Goal: Task Accomplishment & Management: Manage account settings

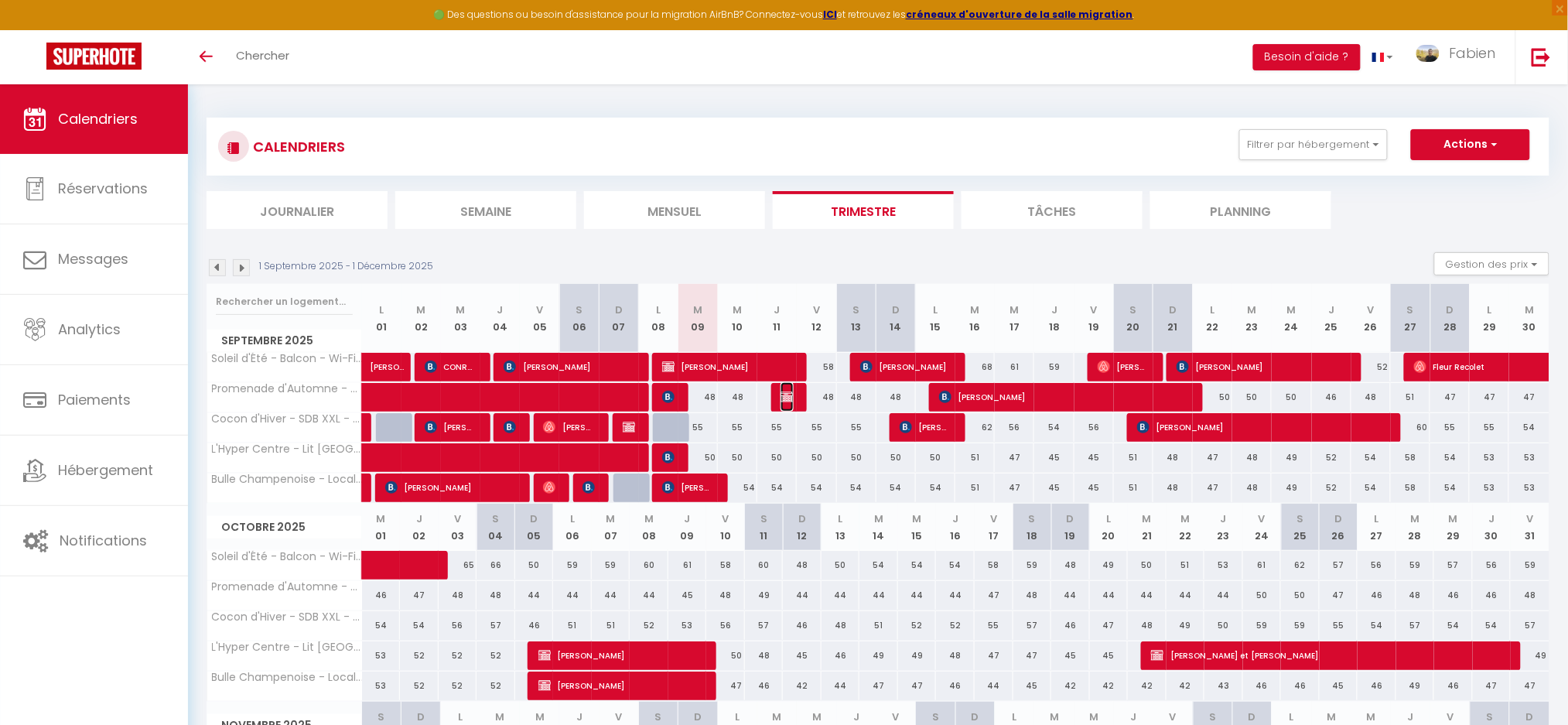
click at [786, 401] on img at bounding box center [786, 396] width 12 height 12
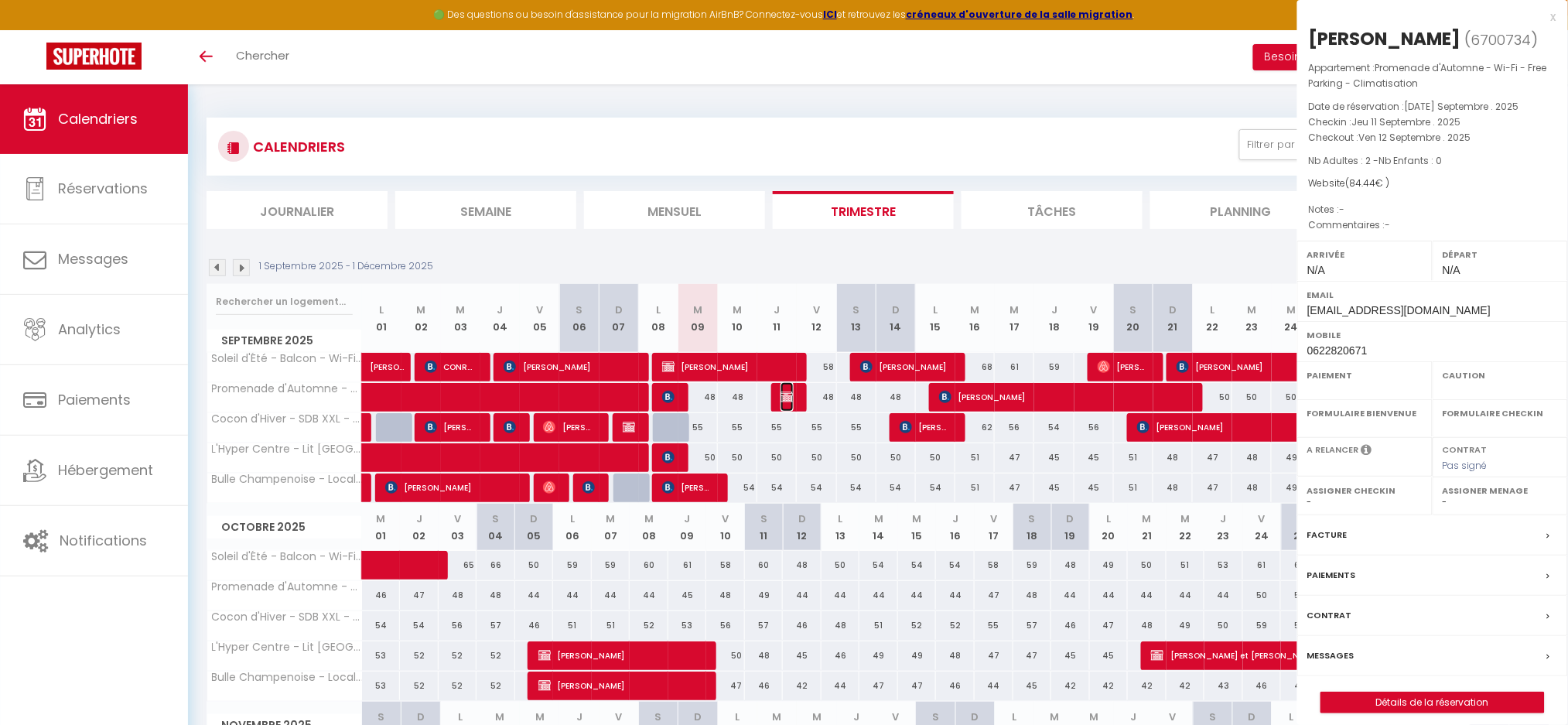
select select "OK"
select select "KO"
select select "0"
select select "1"
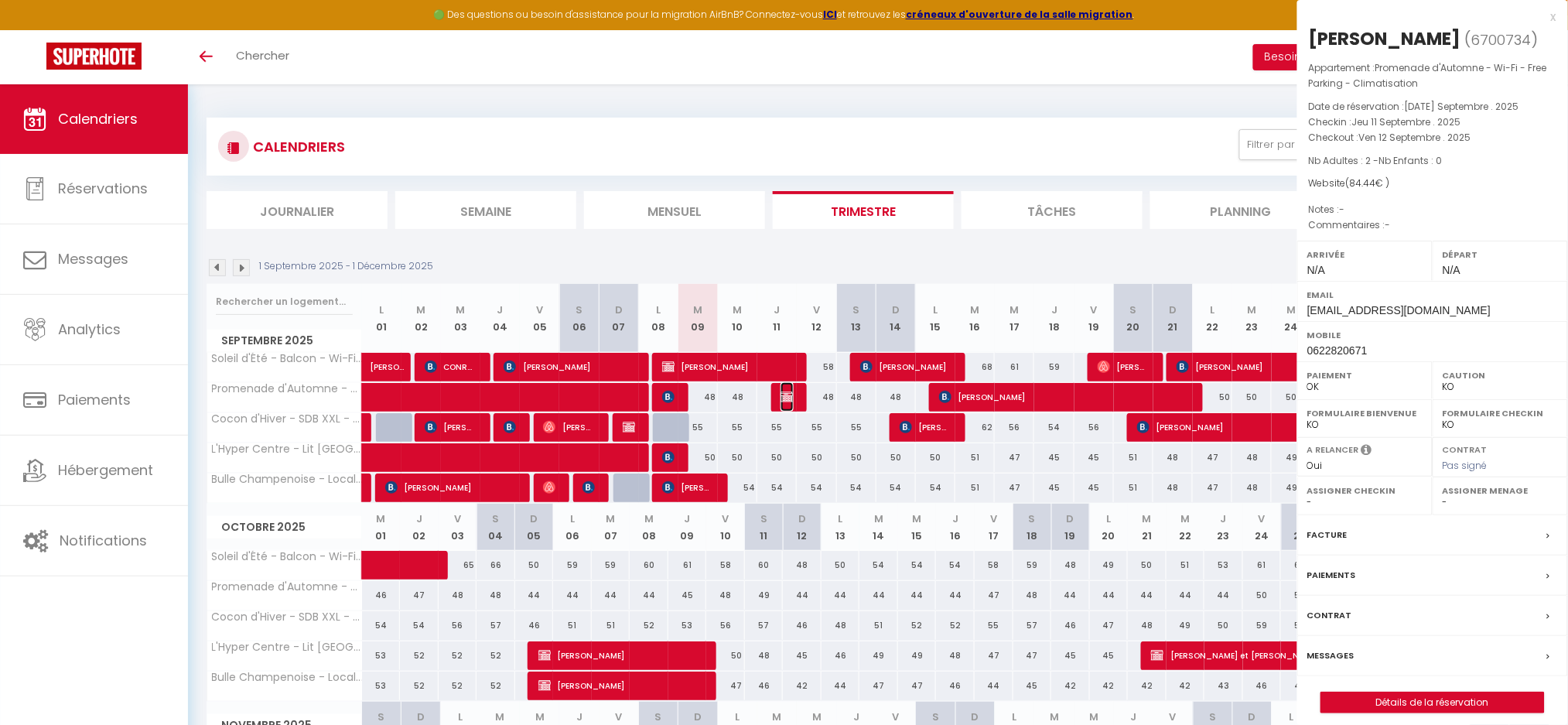
select select
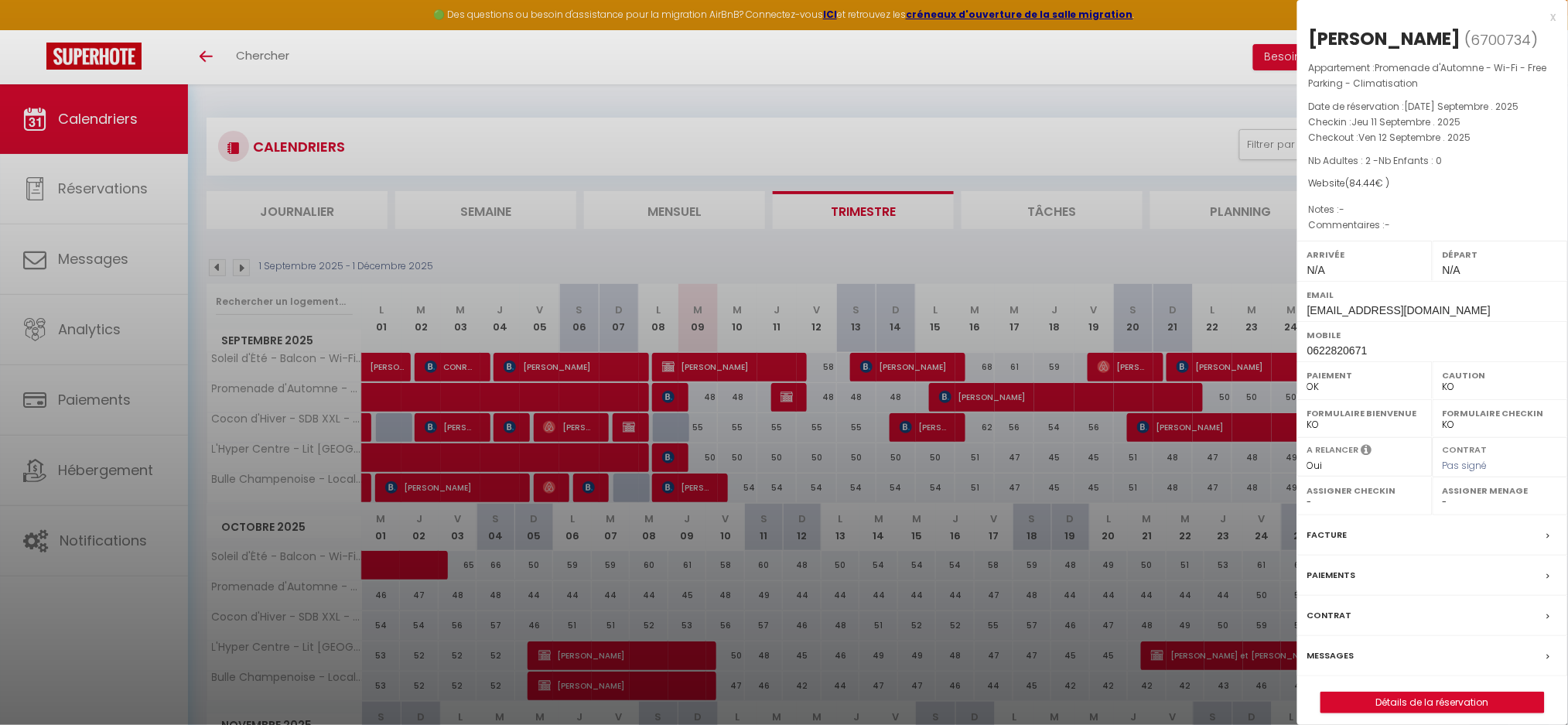
click at [1327, 532] on label "Facture" at bounding box center [1327, 535] width 40 height 17
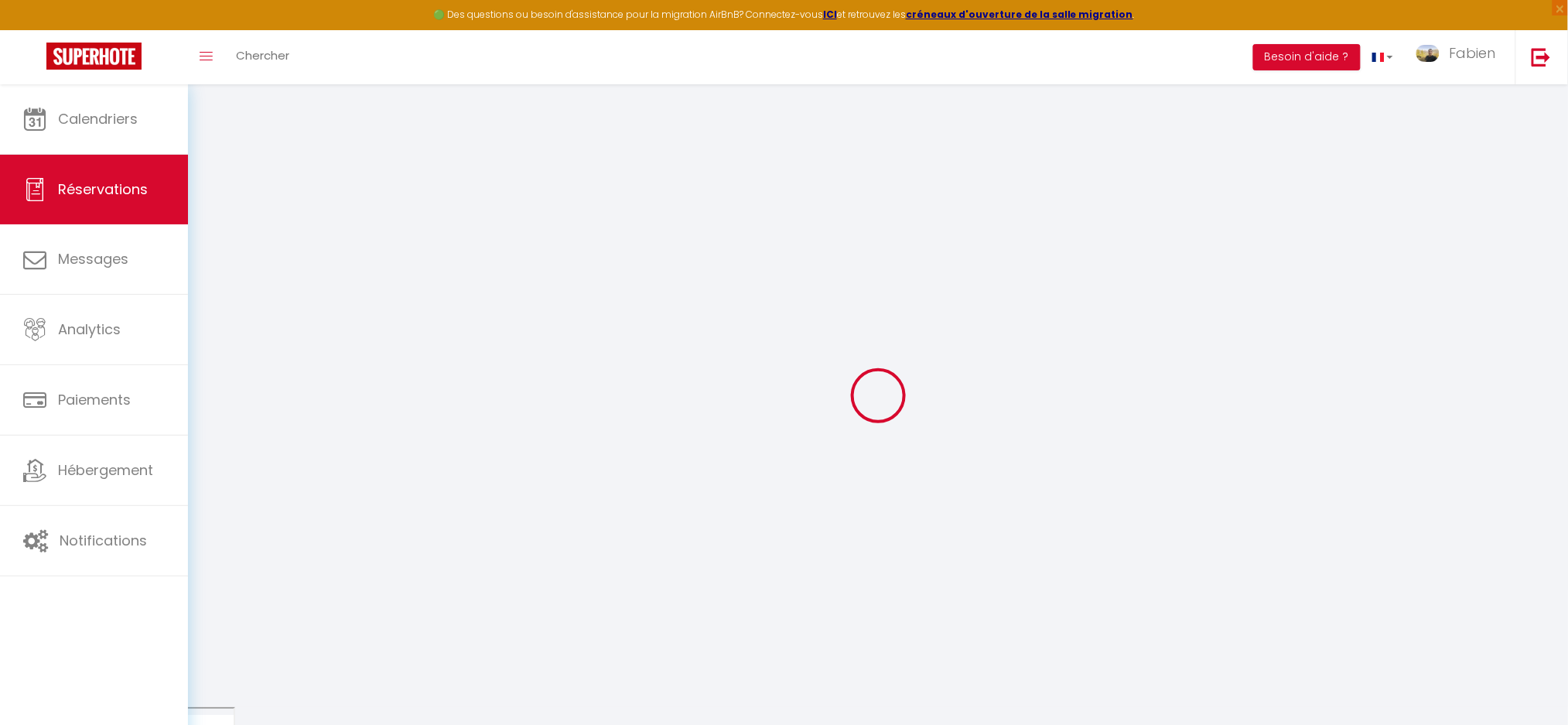
select select
checkbox input "false"
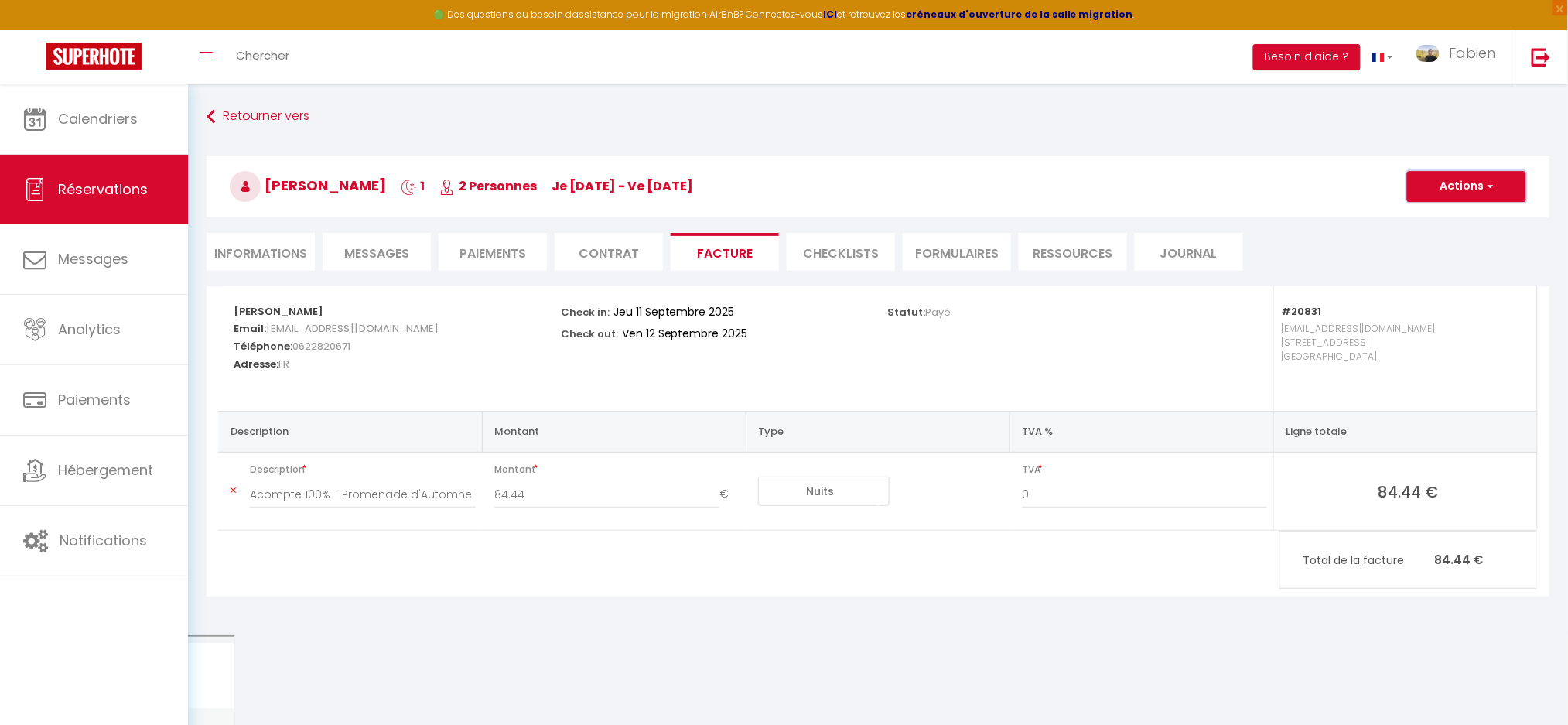
click at [1475, 190] on button "Actions" at bounding box center [1466, 186] width 119 height 31
click at [1429, 239] on link "Aperçu et éditer" at bounding box center [1455, 241] width 130 height 20
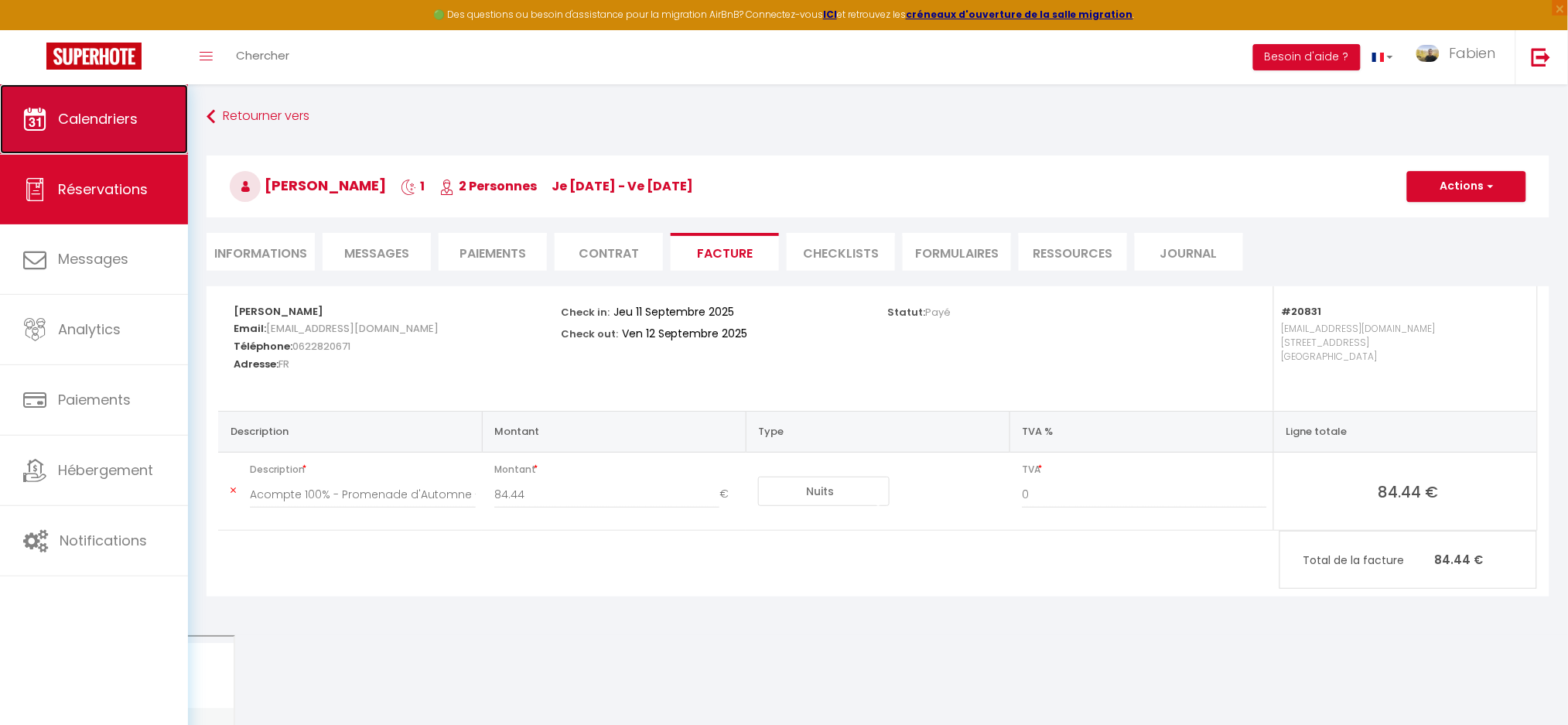
click at [87, 112] on span "Calendriers" at bounding box center [98, 118] width 80 height 19
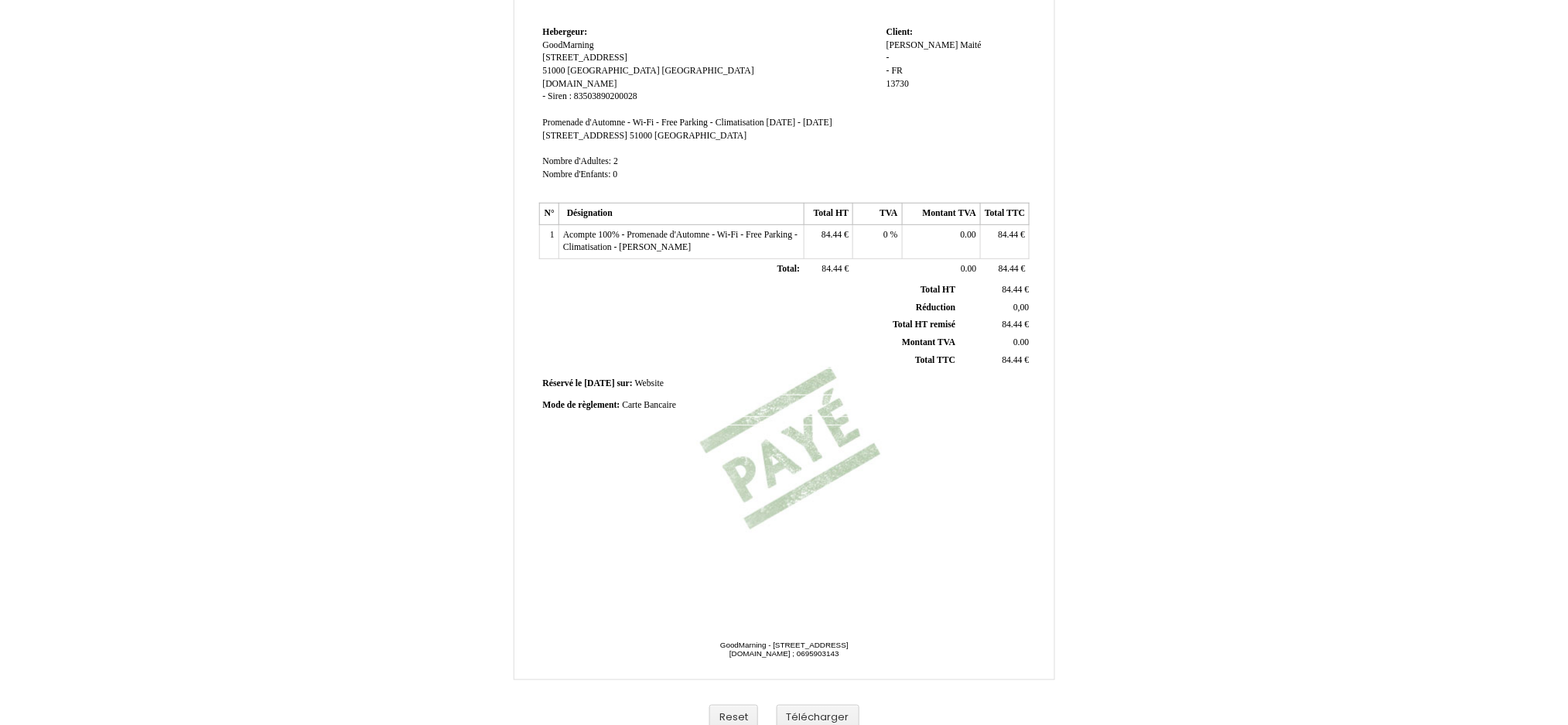
scroll to position [208, 0]
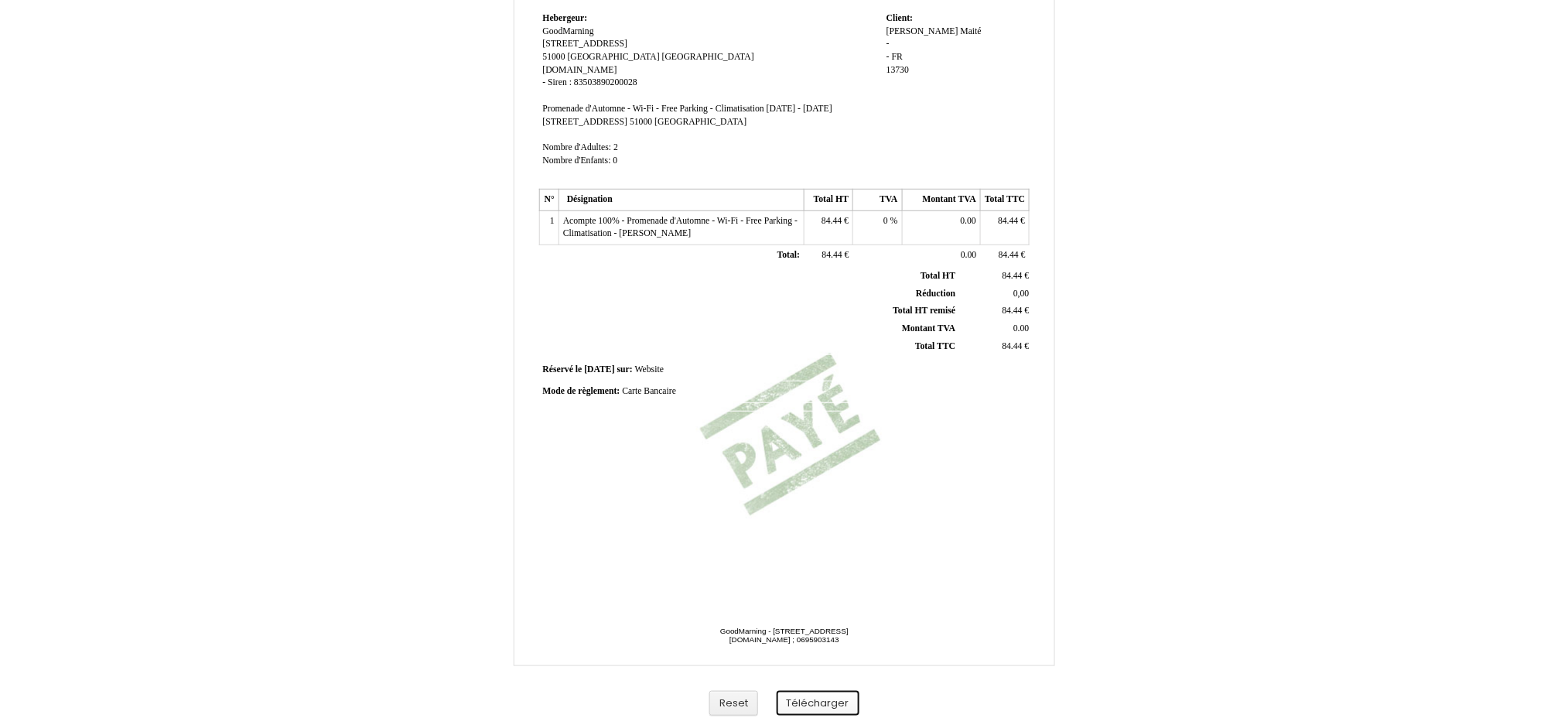
click at [827, 703] on button "Télécharger" at bounding box center [818, 703] width 83 height 26
